Goal: Information Seeking & Learning: Find specific fact

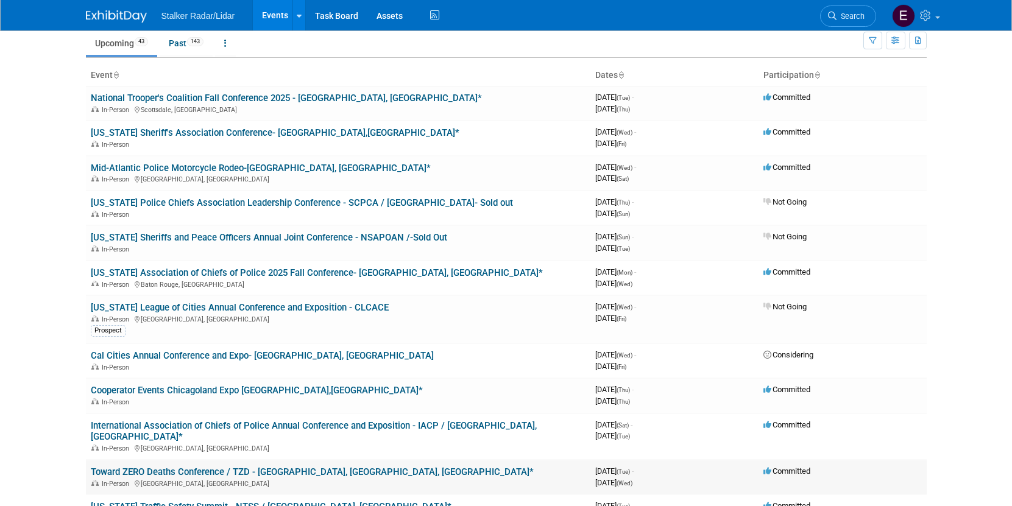
scroll to position [61, 0]
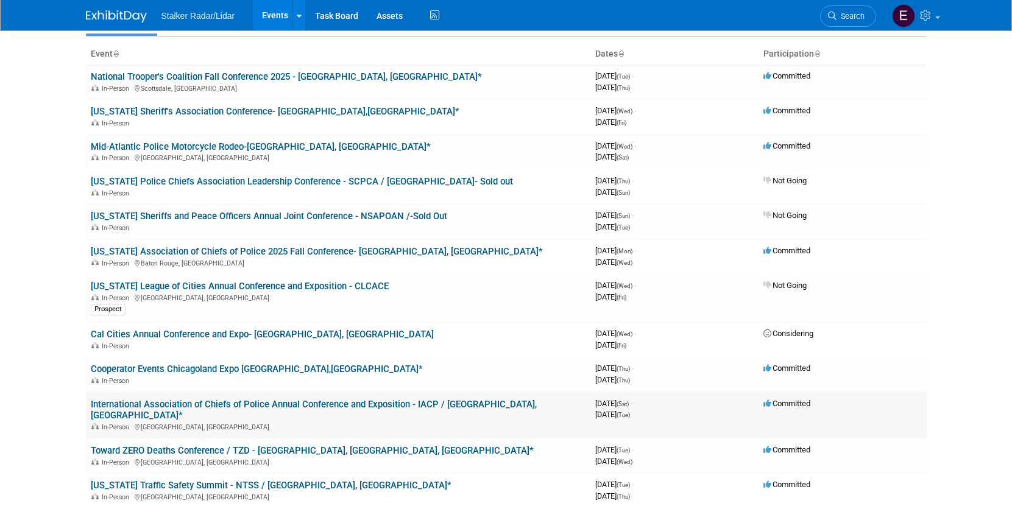
click at [254, 422] on div "In-Person [GEOGRAPHIC_DATA], [GEOGRAPHIC_DATA]" at bounding box center [338, 427] width 495 height 10
click at [256, 408] on link "International Association of Chiefs of Police Annual Conference and Exposition …" at bounding box center [314, 410] width 446 height 23
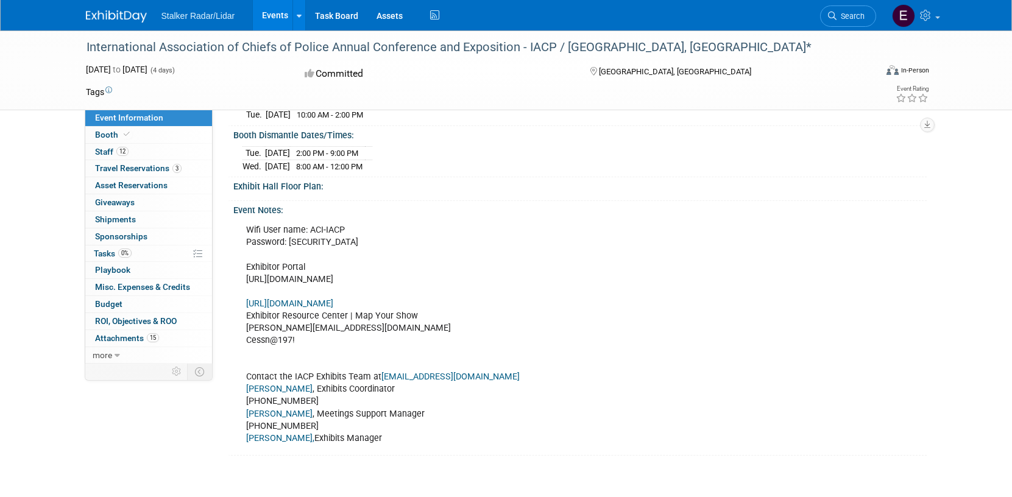
scroll to position [366, 0]
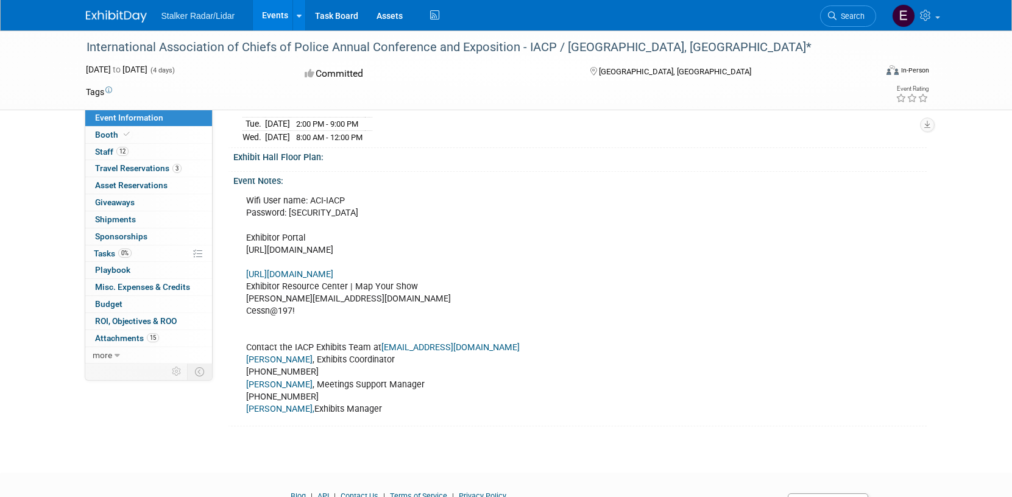
drag, startPoint x: 343, startPoint y: 259, endPoint x: 436, endPoint y: 260, distance: 93.2
click at [346, 257] on div "Wifi User name: ACI-IACP Password: Stalker855 Exhibitor Portal https://www.free…" at bounding box center [515, 305] width 554 height 232
drag, startPoint x: 509, startPoint y: 254, endPoint x: 309, endPoint y: 285, distance: 202.8
click at [247, 258] on div "Wifi User name: ACI-IACP Password: Stalker855 Exhibitor Portal https://www.free…" at bounding box center [515, 305] width 554 height 232
copy div "https://www.freemanco.com/store/show/landing?showID=537661"
